Goal: Check status: Check status

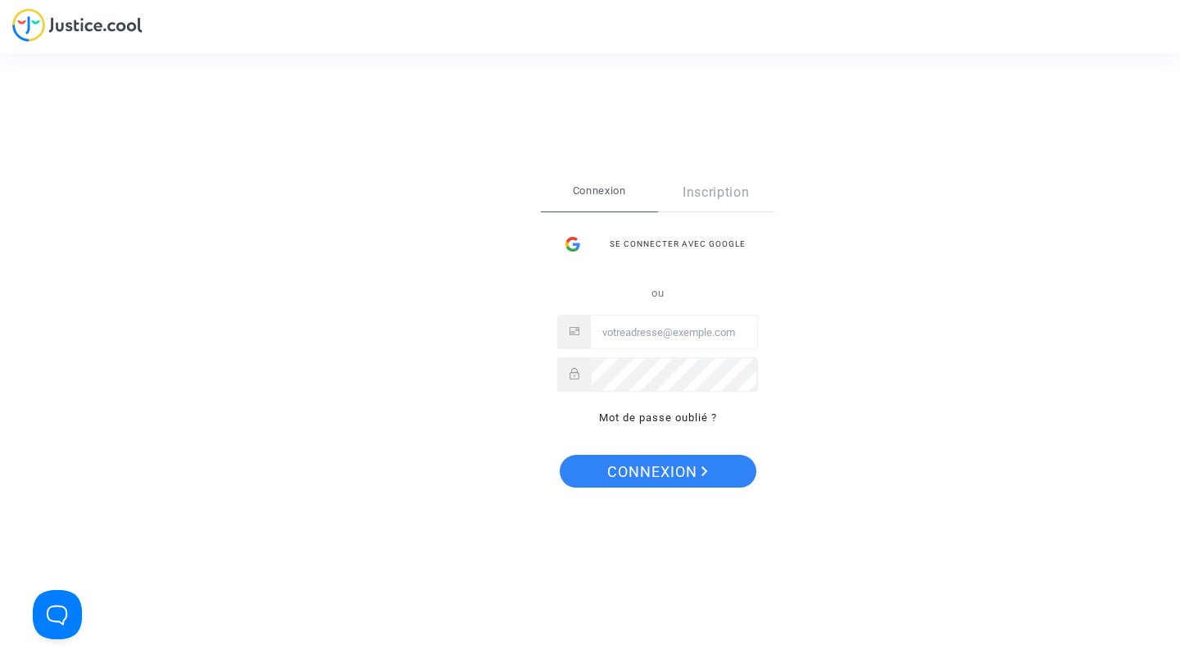
type input "[EMAIL_ADDRESS][DOMAIN_NAME]"
click at [671, 479] on span "Connexion" at bounding box center [657, 472] width 101 height 34
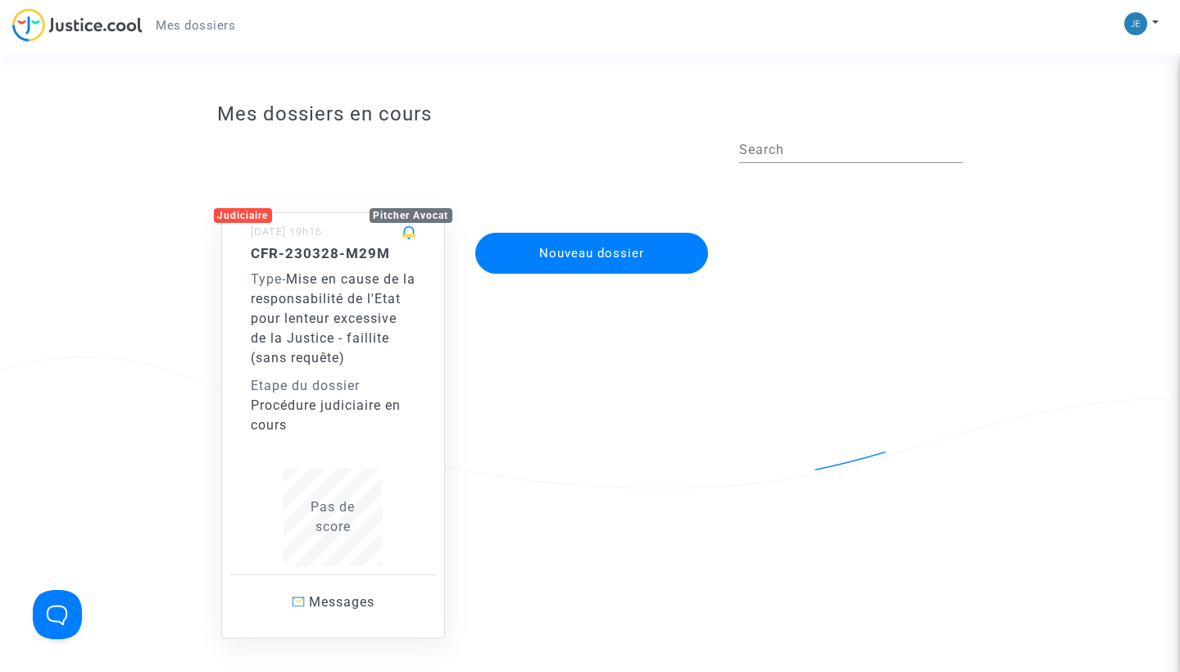
click at [404, 418] on div "Procédure judiciaire en cours" at bounding box center [334, 415] width 166 height 39
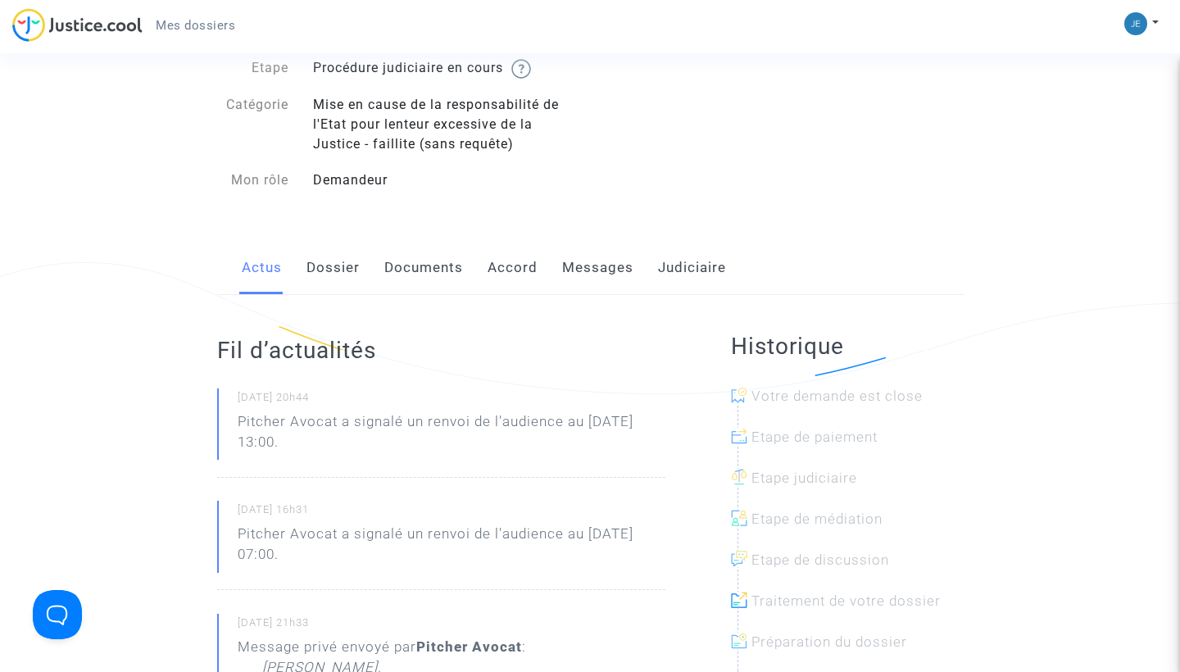
scroll to position [248, 0]
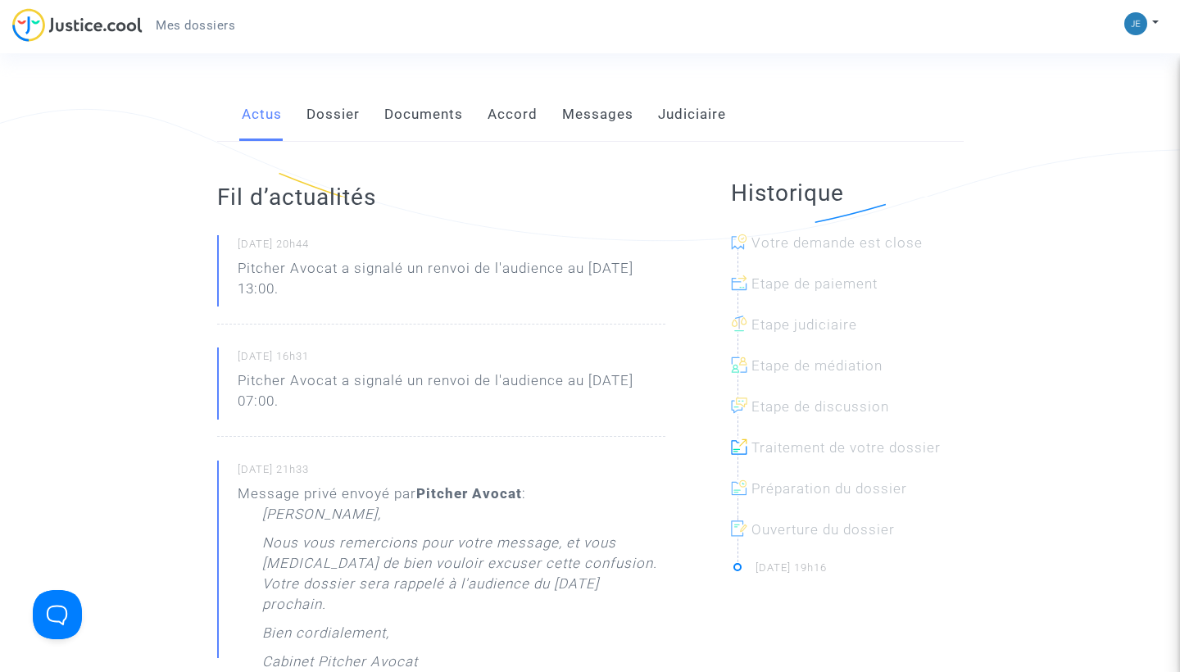
click at [502, 275] on p "Pitcher Avocat a signalé un renvoi de l'audience au [DATE] 13:00." at bounding box center [452, 282] width 428 height 49
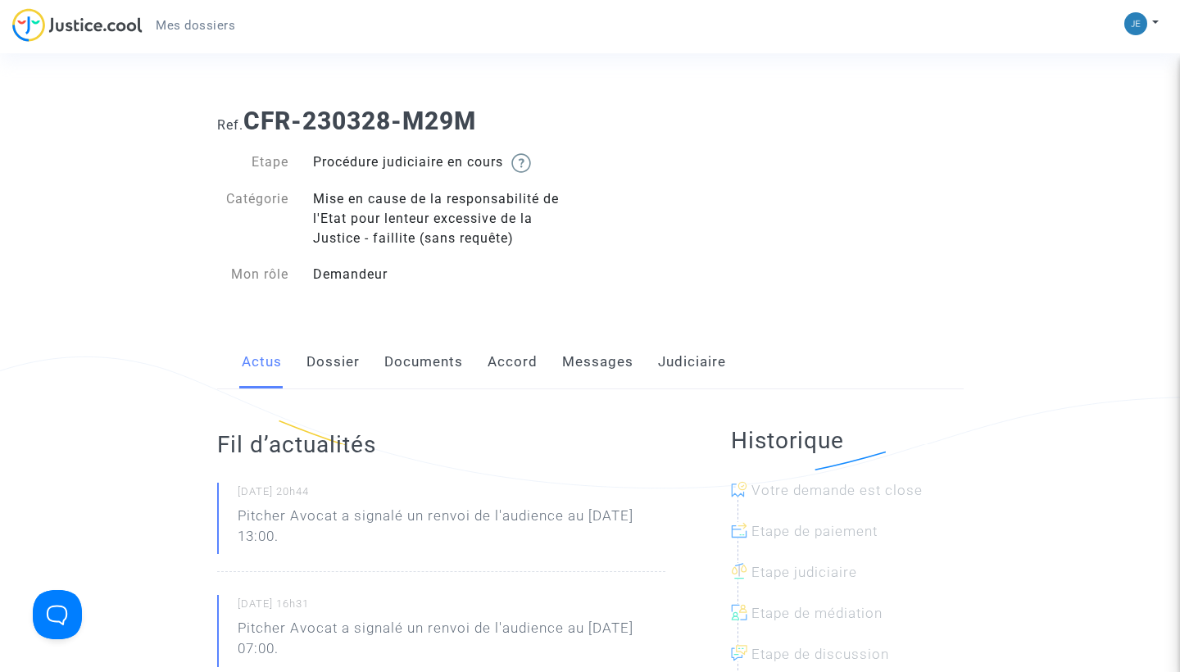
scroll to position [0, 0]
